Goal: Information Seeking & Learning: Learn about a topic

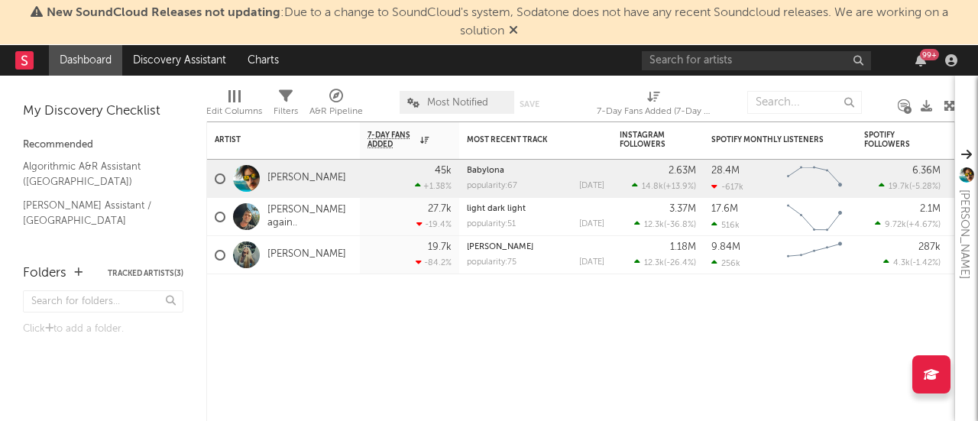
click at [520, 36] on span "New SoundCloud Releases not updating : Due to a change to SoundCloud's system, …" at bounding box center [489, 22] width 963 height 37
click at [514, 30] on icon at bounding box center [513, 30] width 9 height 12
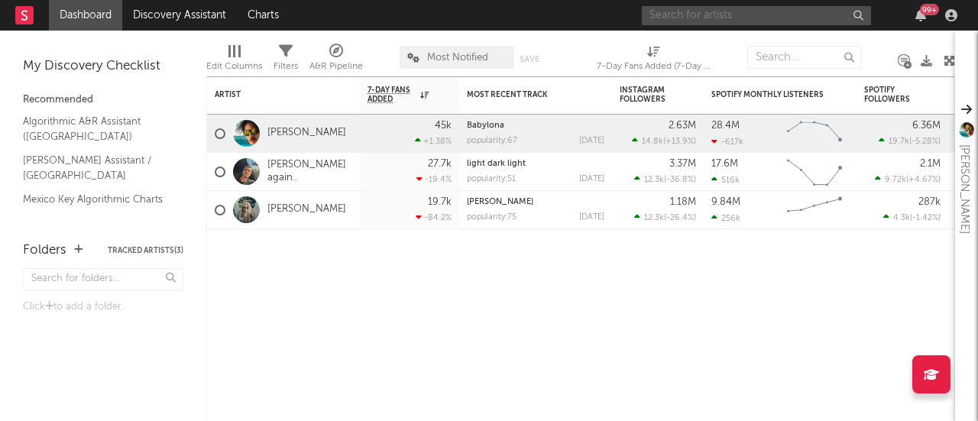
click at [686, 18] on input "text" at bounding box center [756, 15] width 229 height 19
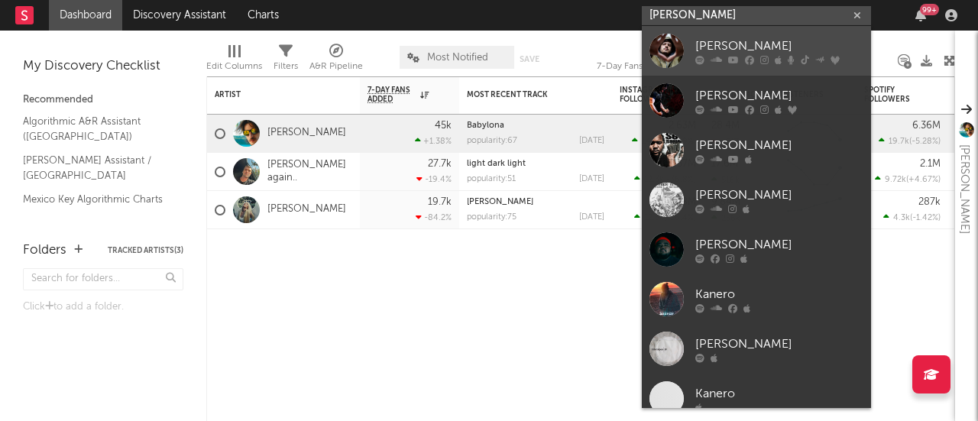
type input "[PERSON_NAME]"
click at [697, 41] on div "[PERSON_NAME]" at bounding box center [780, 46] width 168 height 18
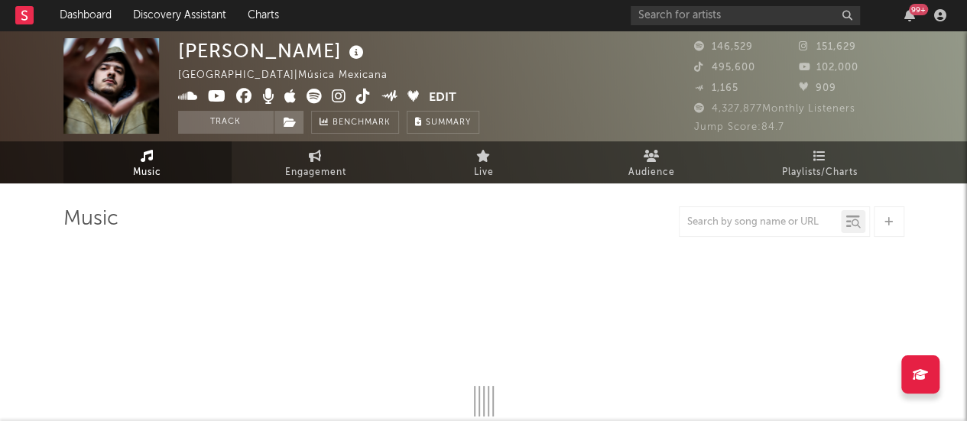
select select "6m"
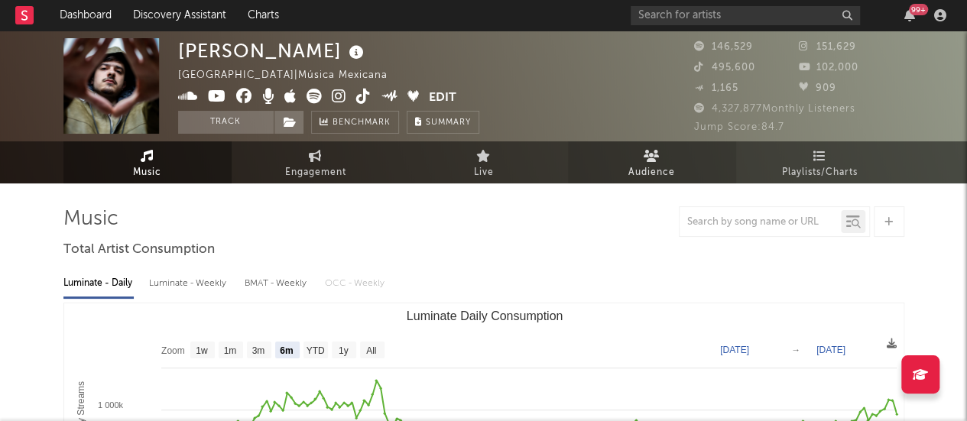
click at [633, 156] on link "Audience" at bounding box center [652, 162] width 168 height 42
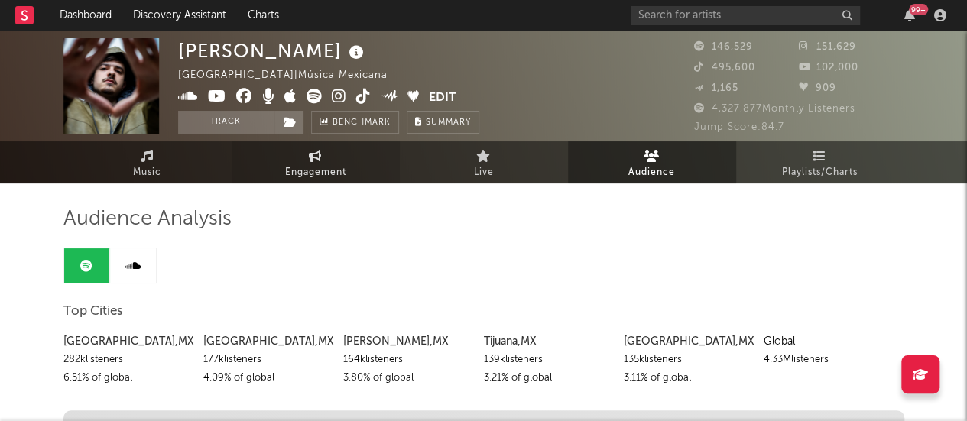
click at [335, 161] on link "Engagement" at bounding box center [316, 162] width 168 height 42
select select "1w"
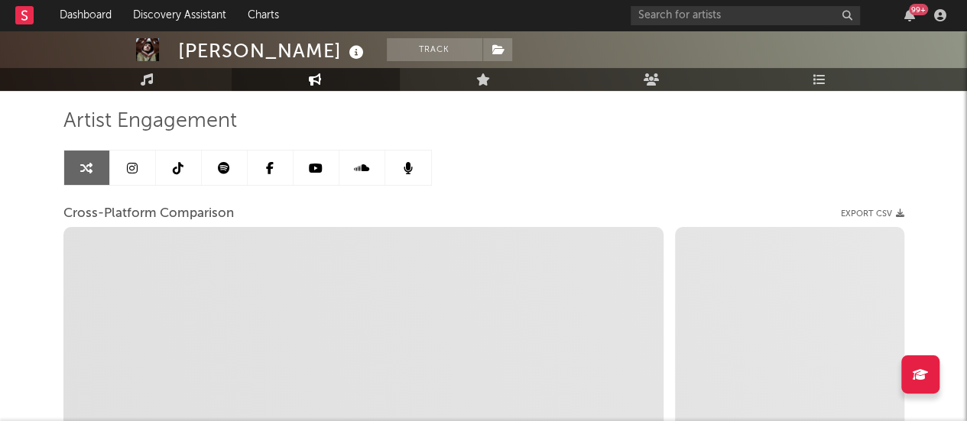
scroll to position [99, 0]
click at [320, 166] on icon at bounding box center [316, 167] width 14 height 12
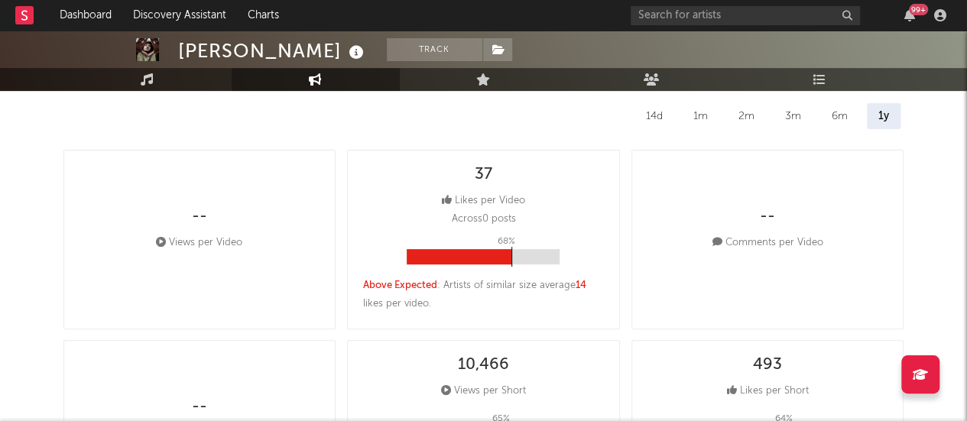
select select "6m"
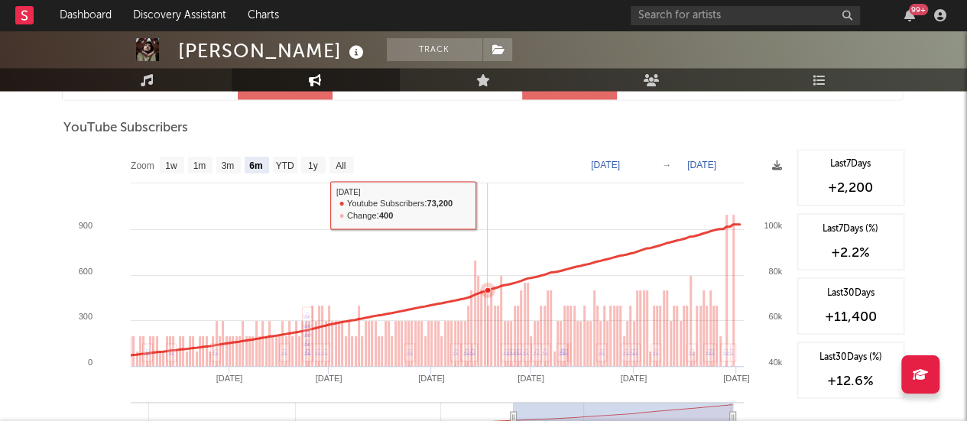
scroll to position [1243, 0]
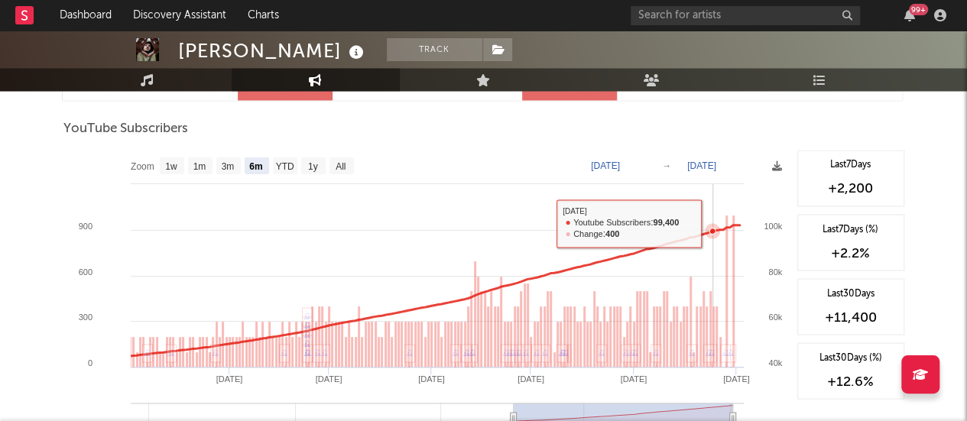
click at [711, 221] on rect at bounding box center [426, 303] width 726 height 306
